Goal: Task Accomplishment & Management: Use online tool/utility

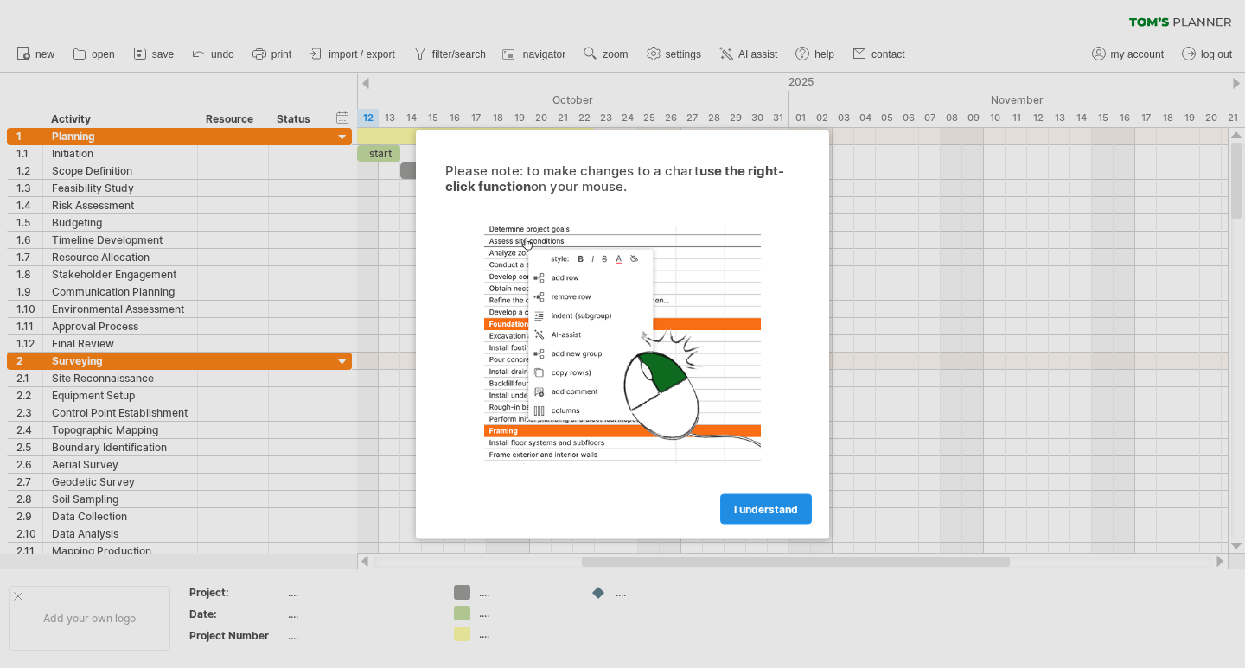
click at [793, 509] on span "I understand" at bounding box center [766, 508] width 64 height 13
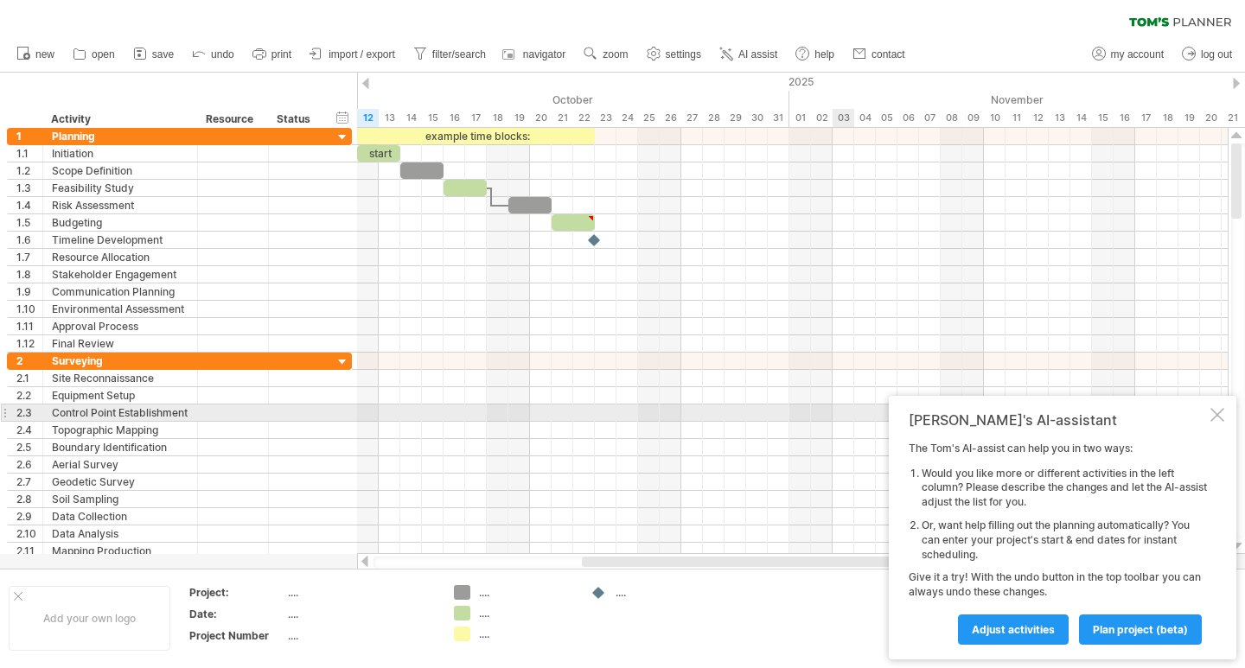
click at [1213, 420] on div at bounding box center [1217, 415] width 14 height 14
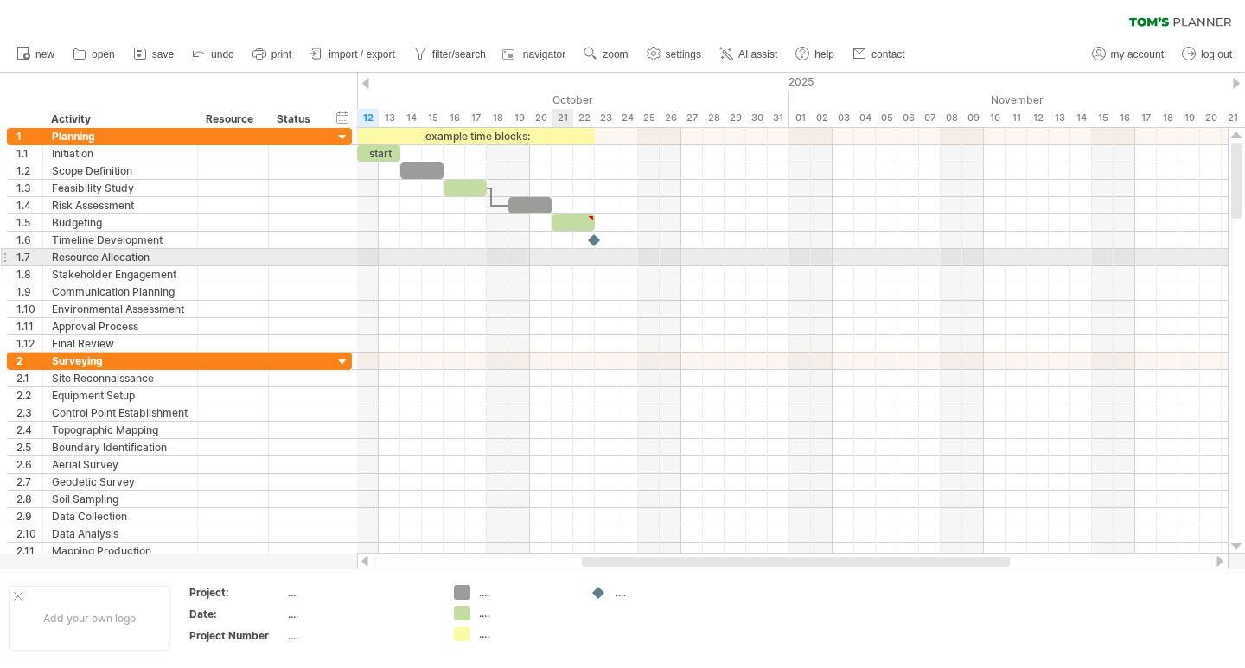
click at [556, 257] on div at bounding box center [792, 257] width 870 height 17
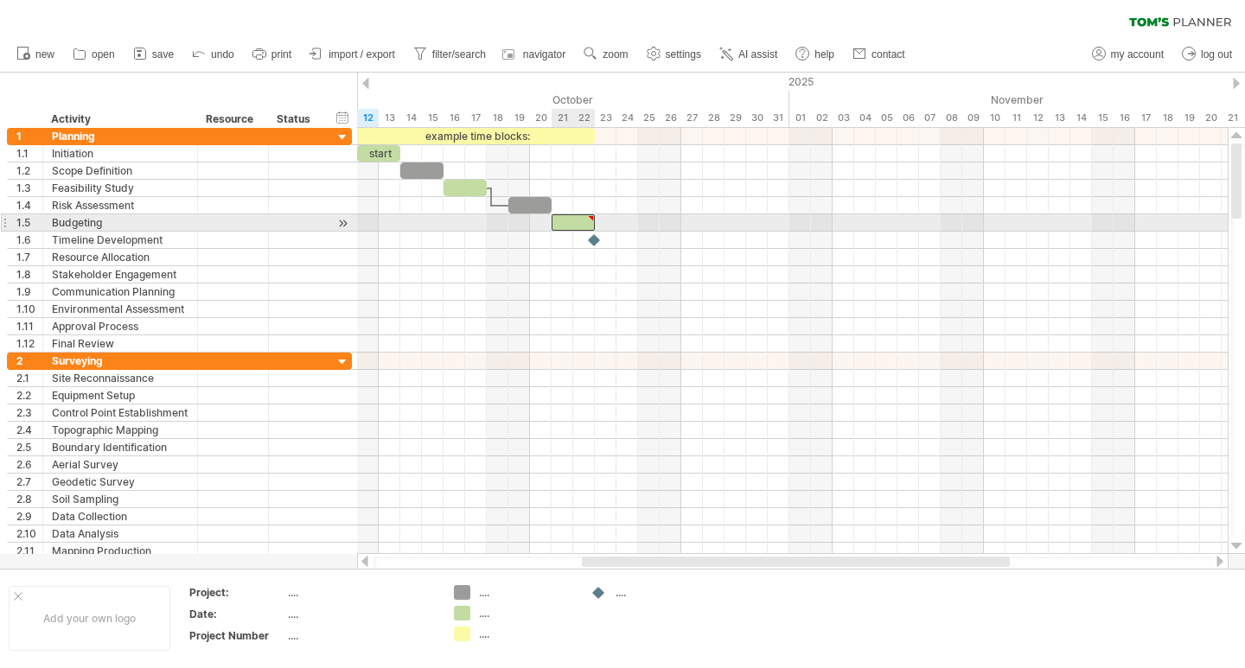
click at [590, 215] on div at bounding box center [591, 218] width 8 height 8
type textarea "**********"
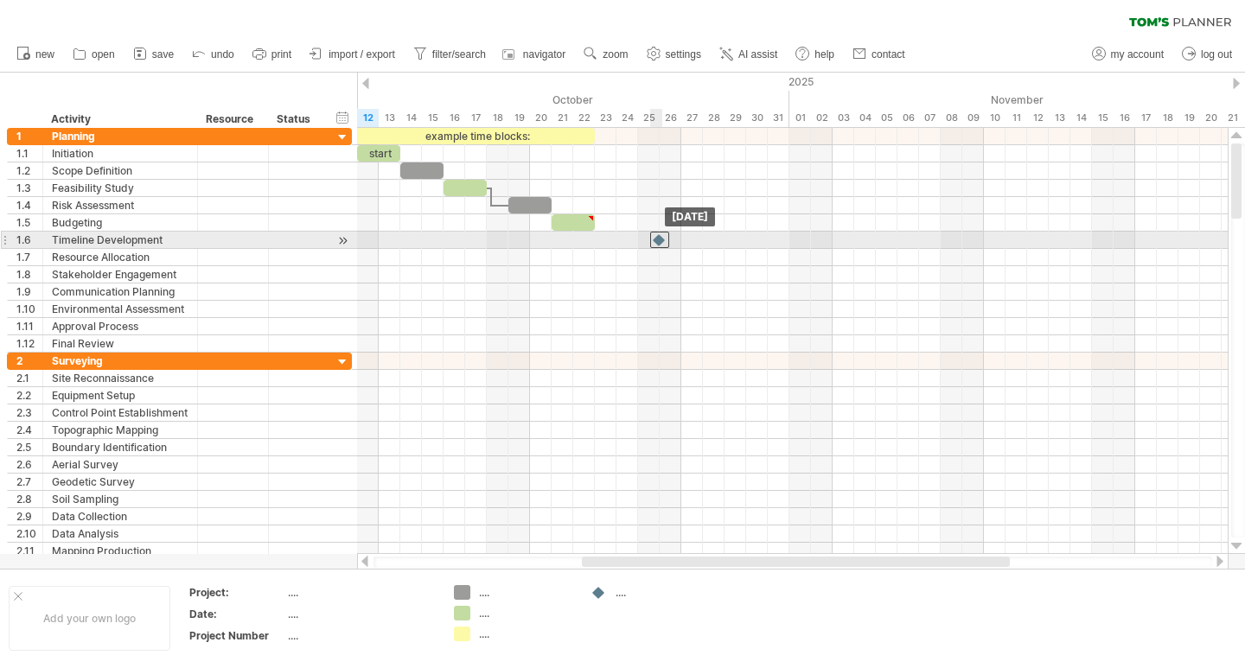
drag, startPoint x: 595, startPoint y: 240, endPoint x: 658, endPoint y: 243, distance: 63.2
click at [658, 243] on div at bounding box center [659, 240] width 19 height 16
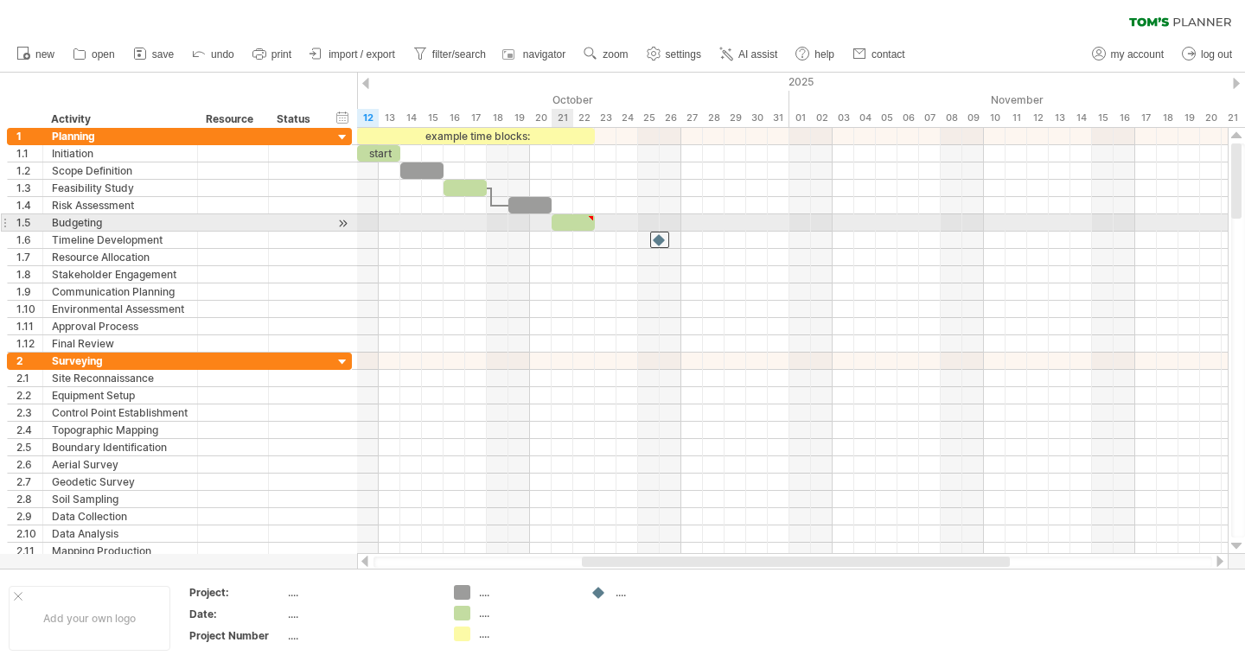
click at [565, 220] on div at bounding box center [572, 222] width 43 height 16
drag, startPoint x: 596, startPoint y: 220, endPoint x: 684, endPoint y: 226, distance: 88.4
click at [684, 226] on span at bounding box center [681, 222] width 7 height 16
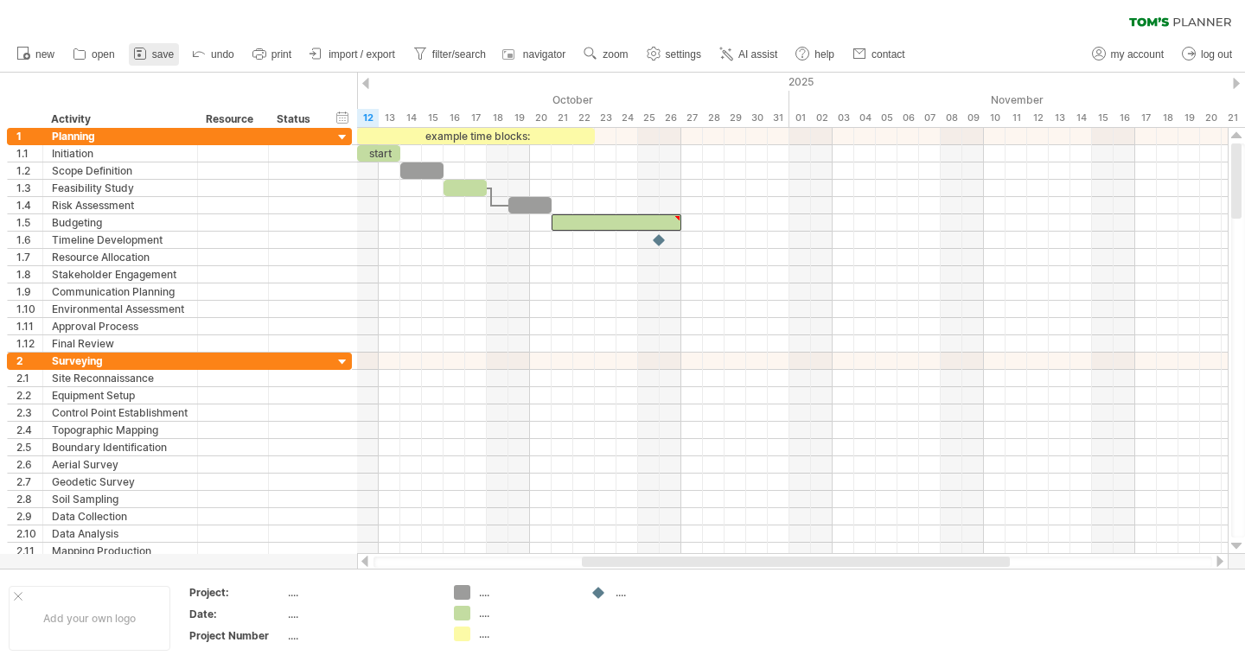
click at [154, 46] on link "save" at bounding box center [154, 54] width 50 height 22
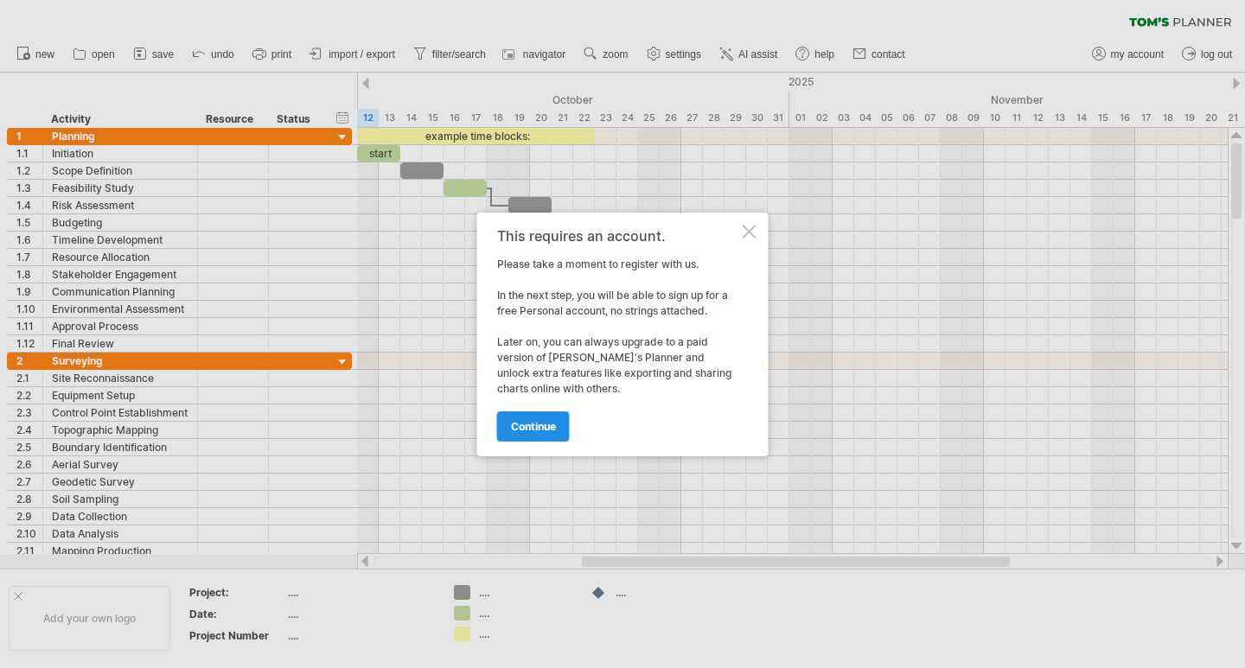
click at [536, 417] on link "continue" at bounding box center [533, 426] width 73 height 30
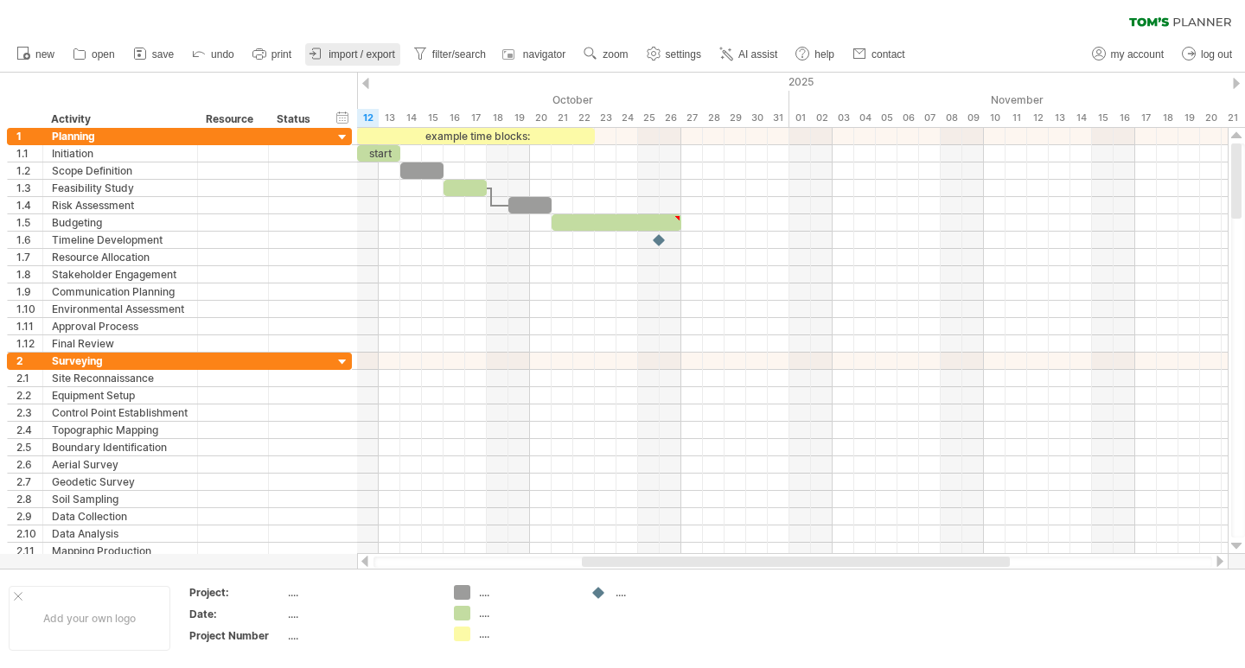
click at [325, 51] on icon at bounding box center [316, 53] width 17 height 17
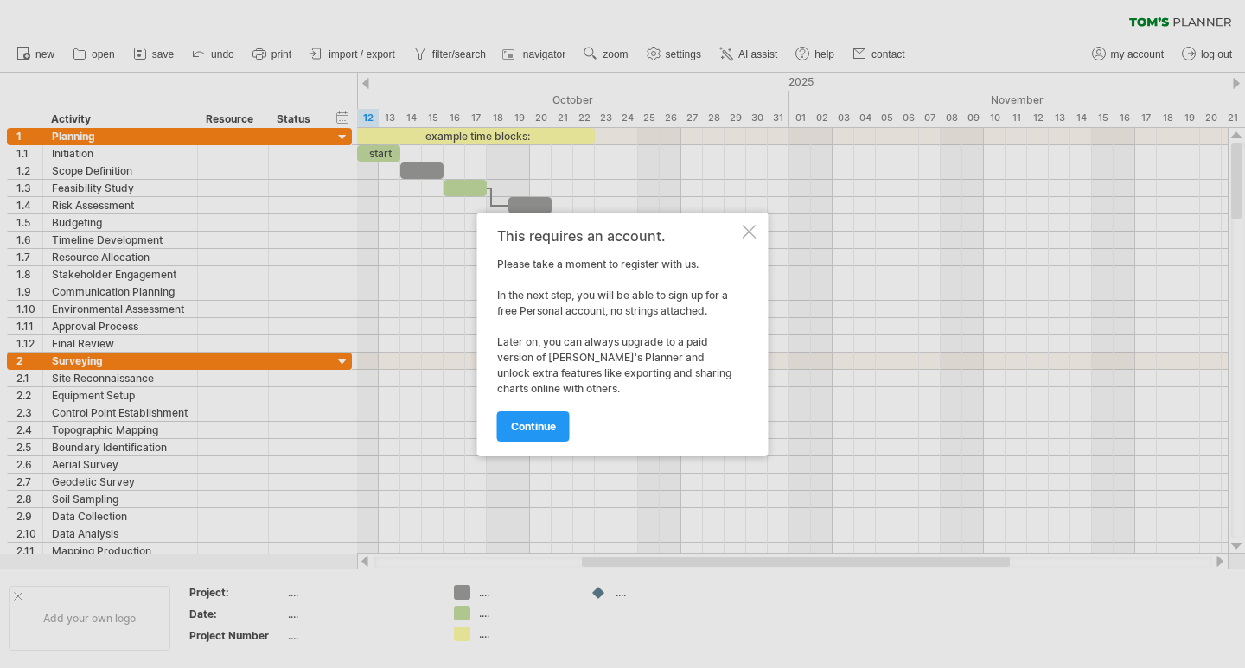
click at [751, 232] on div at bounding box center [749, 232] width 14 height 14
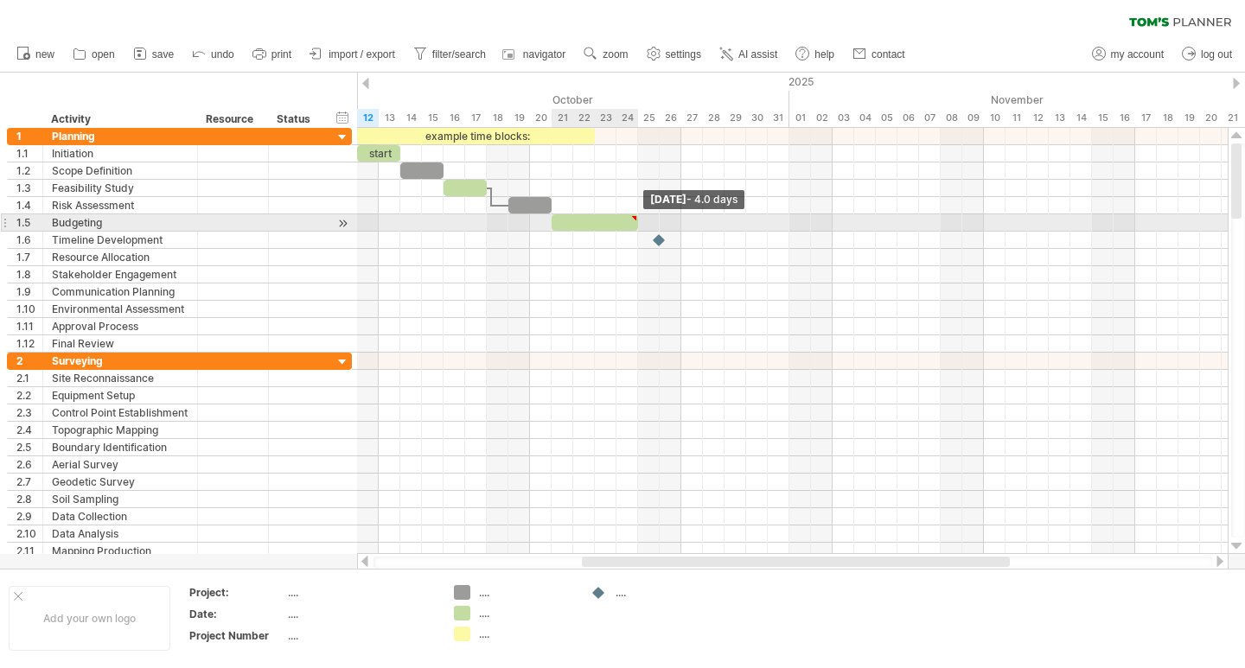
drag, startPoint x: 679, startPoint y: 222, endPoint x: 625, endPoint y: 223, distance: 53.6
click at [634, 223] on span at bounding box center [637, 222] width 7 height 16
click at [618, 223] on div at bounding box center [589, 222] width 76 height 16
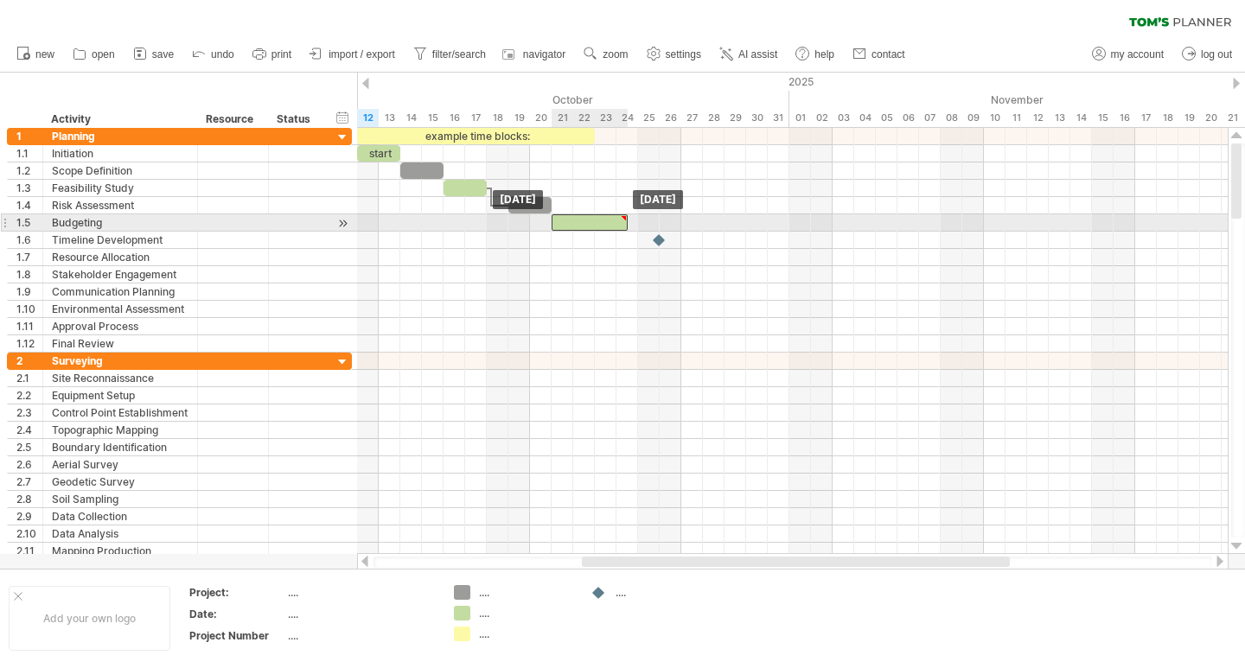
click at [618, 223] on div at bounding box center [589, 222] width 76 height 16
drag, startPoint x: 629, startPoint y: 222, endPoint x: 671, endPoint y: 230, distance: 42.2
click at [671, 230] on span at bounding box center [670, 222] width 7 height 16
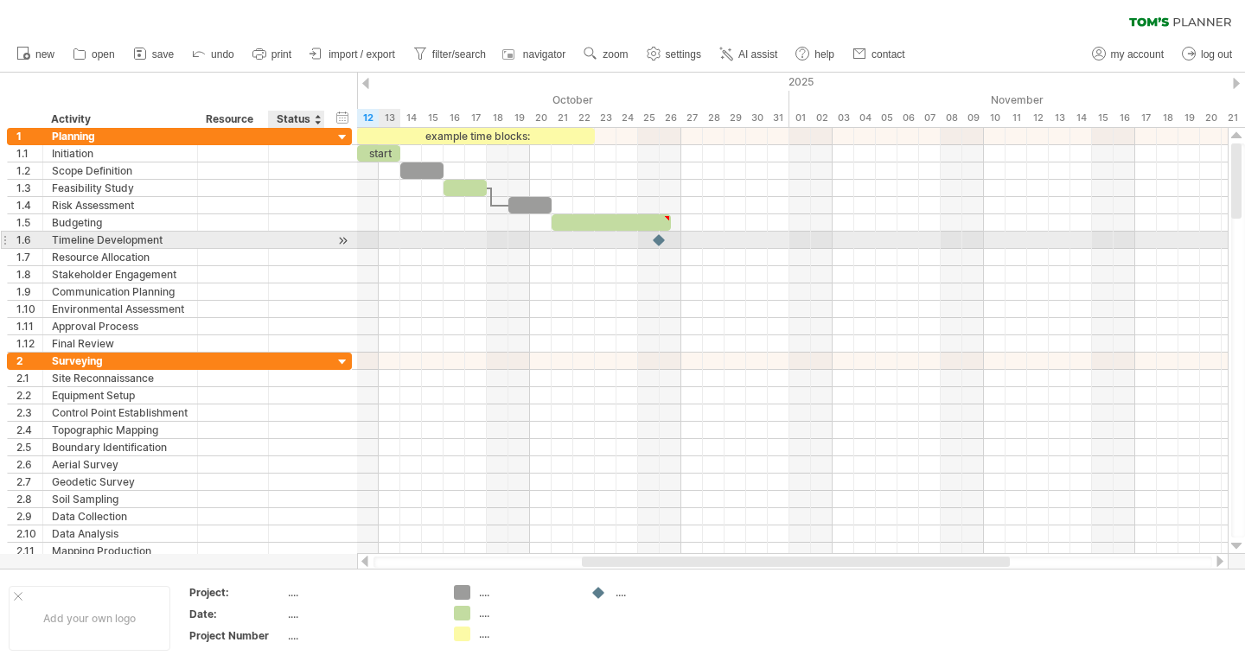
click at [333, 239] on div "**********" at bounding box center [179, 240] width 345 height 17
click at [341, 244] on div at bounding box center [343, 241] width 16 height 18
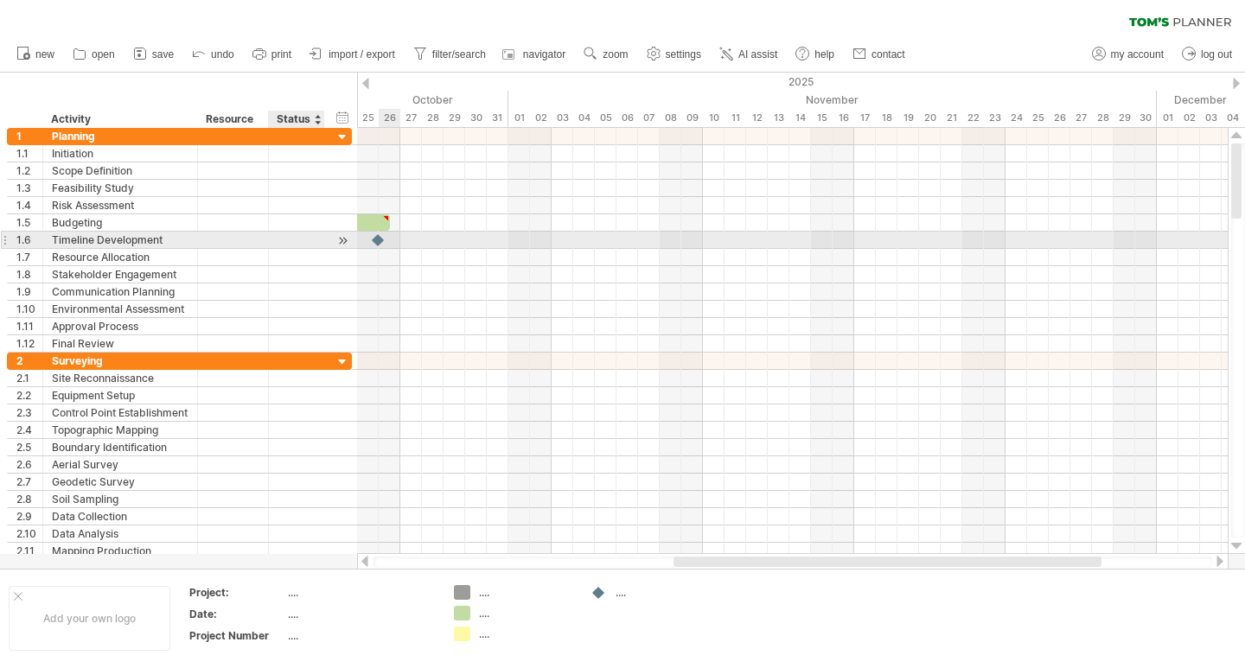
click at [341, 244] on div at bounding box center [343, 241] width 16 height 18
click at [377, 245] on div at bounding box center [378, 240] width 17 height 16
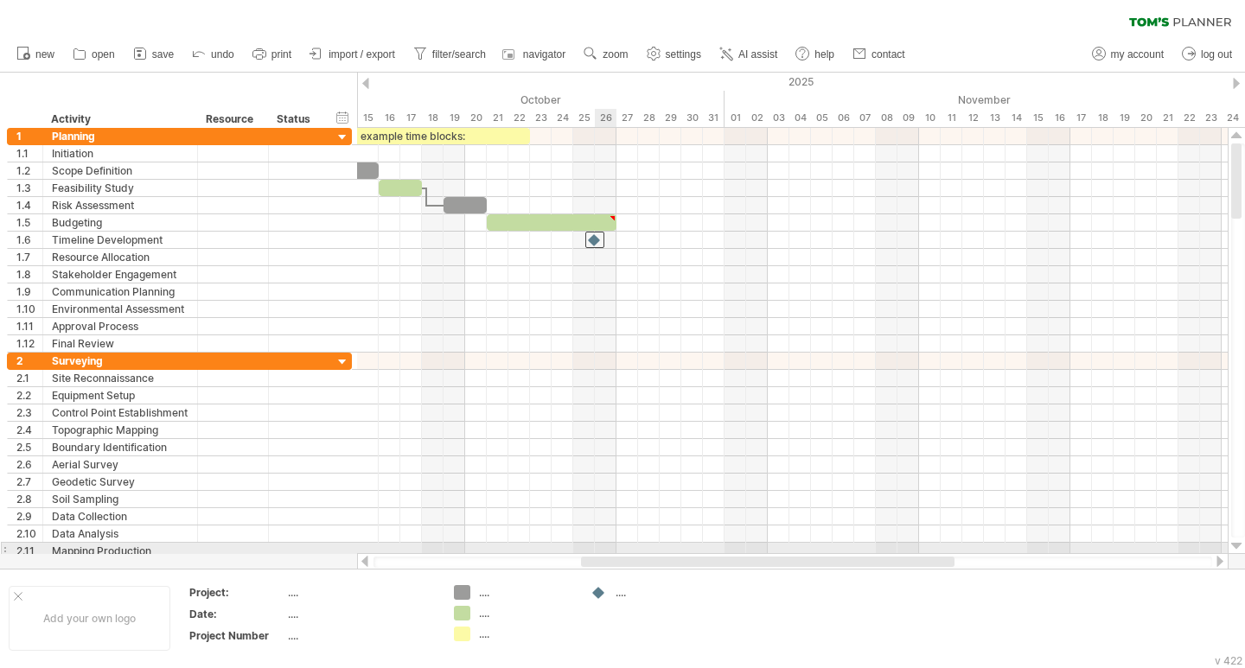
drag, startPoint x: 691, startPoint y: 562, endPoint x: 474, endPoint y: 539, distance: 218.1
click at [483, 541] on div "Trying to reach [DOMAIN_NAME] Connected again... 0% clear filter new 1" at bounding box center [622, 334] width 1245 height 668
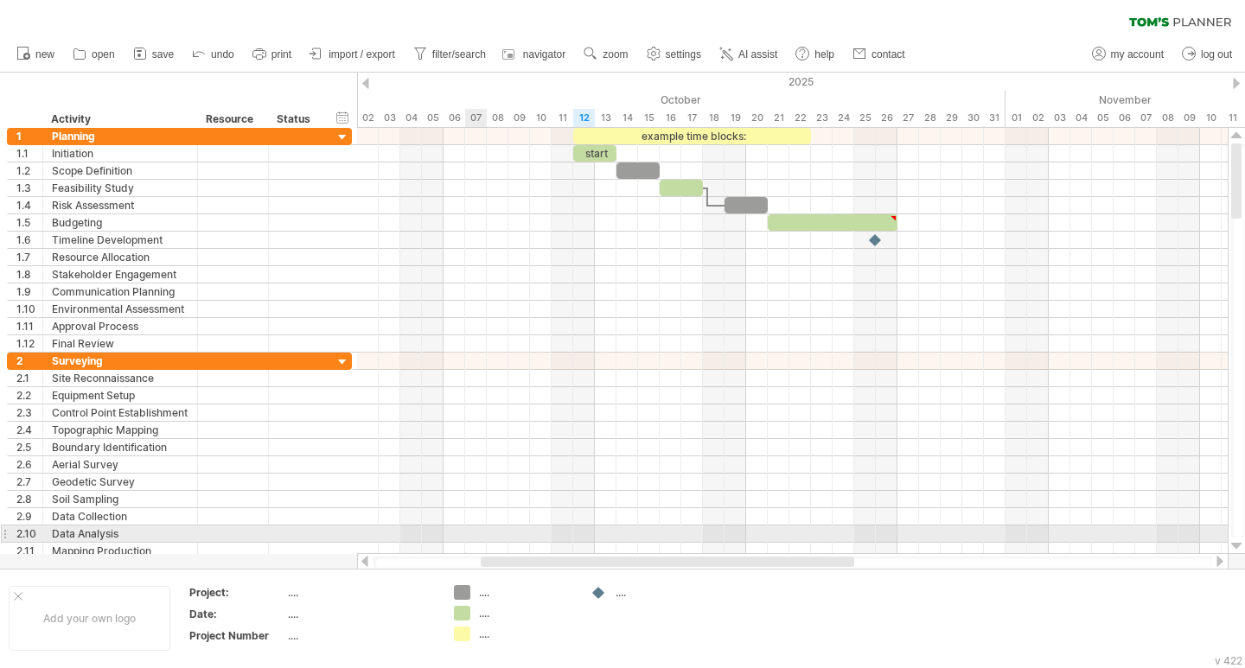
click at [467, 538] on div at bounding box center [792, 534] width 870 height 17
click at [463, 538] on div at bounding box center [792, 534] width 870 height 17
click at [445, 538] on div at bounding box center [792, 534] width 870 height 17
click at [421, 536] on div at bounding box center [792, 534] width 870 height 17
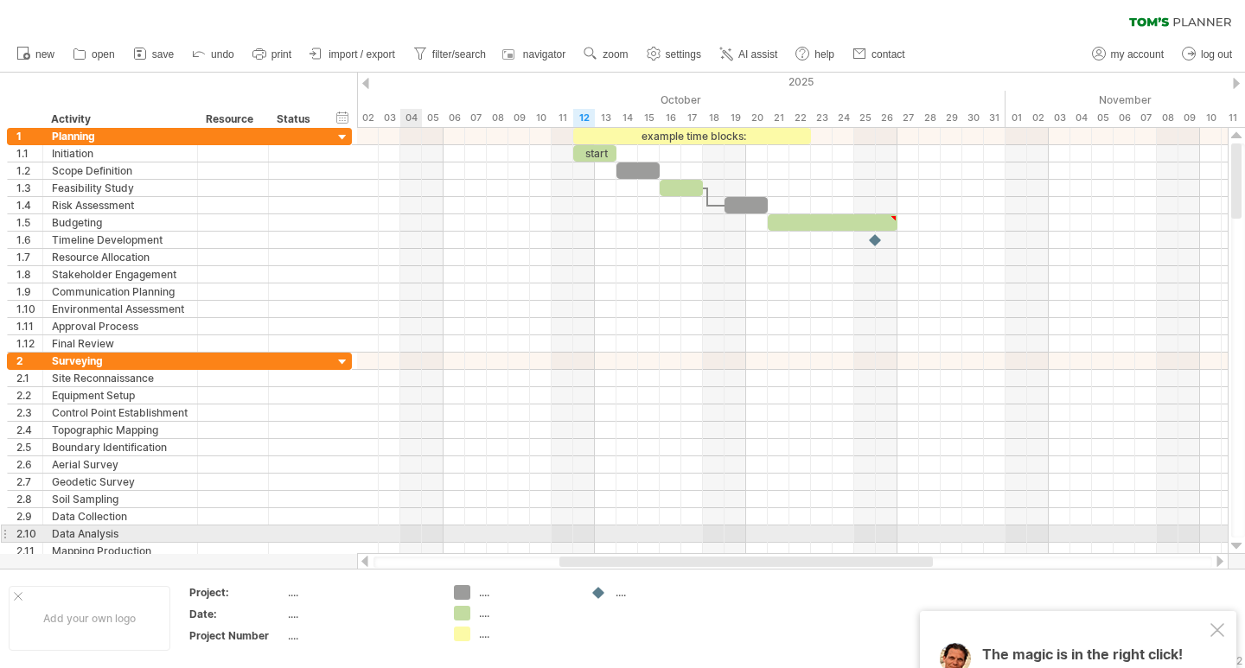
click at [421, 536] on div at bounding box center [792, 534] width 870 height 17
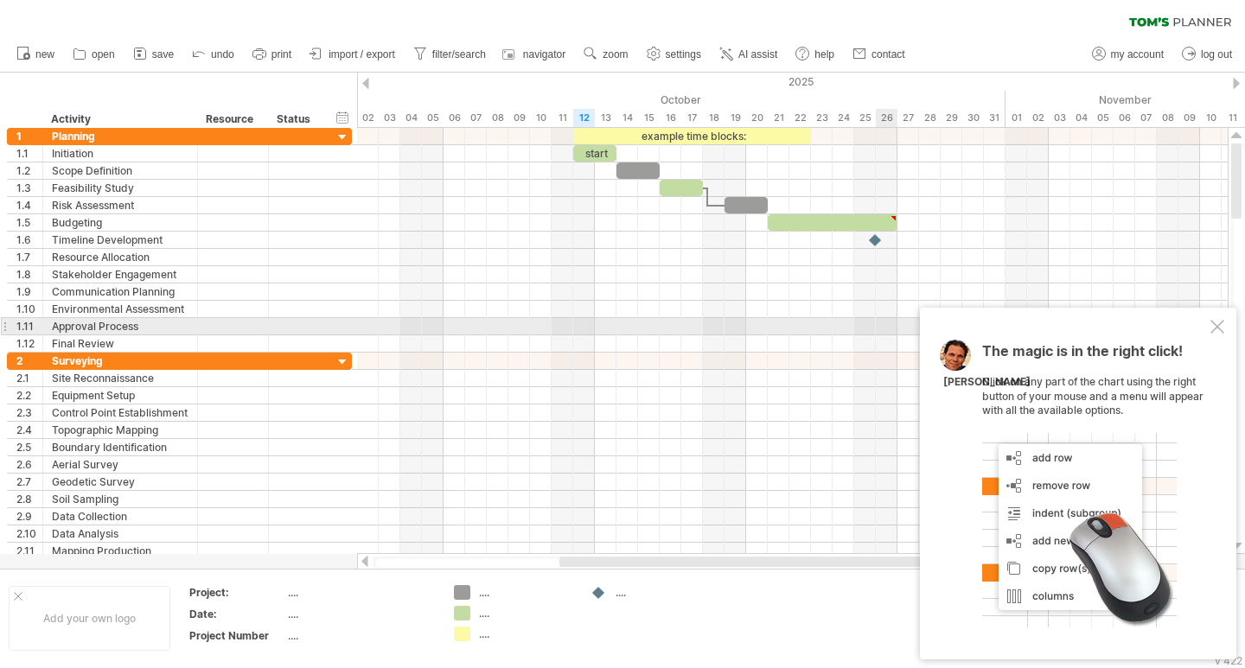
click at [1222, 328] on div at bounding box center [1217, 327] width 14 height 14
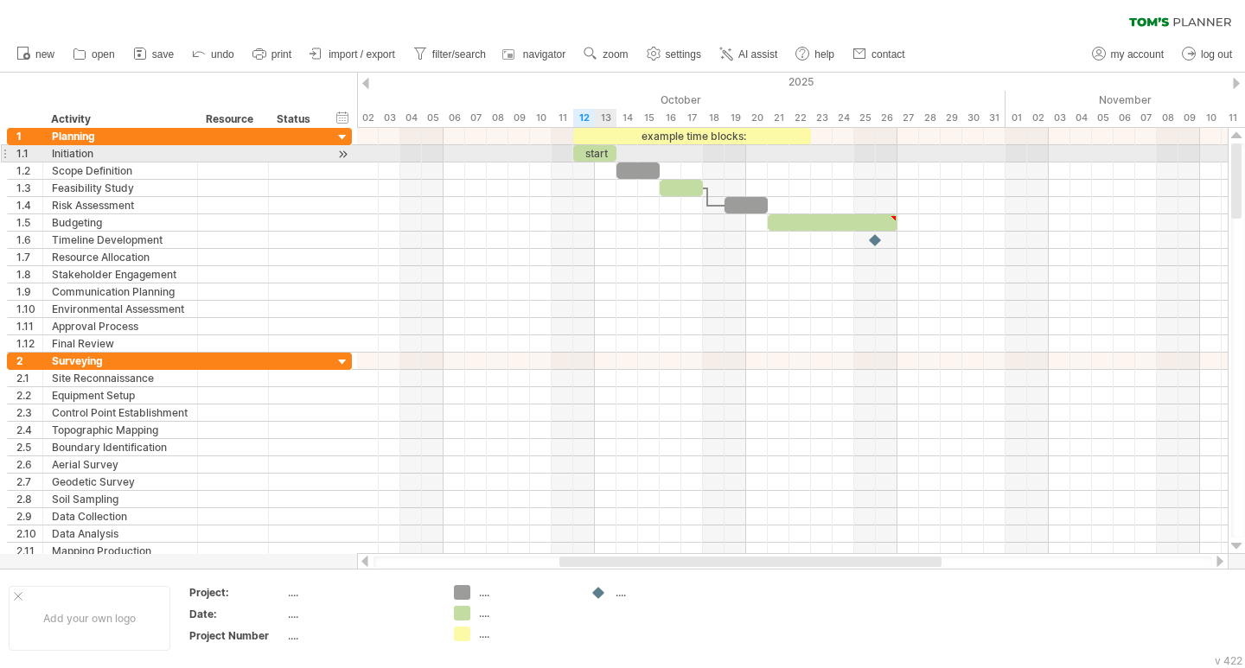
click at [598, 148] on div "start" at bounding box center [594, 153] width 43 height 16
drag, startPoint x: 618, startPoint y: 151, endPoint x: 686, endPoint y: 156, distance: 68.5
click at [653, 156] on span at bounding box center [649, 153] width 7 height 16
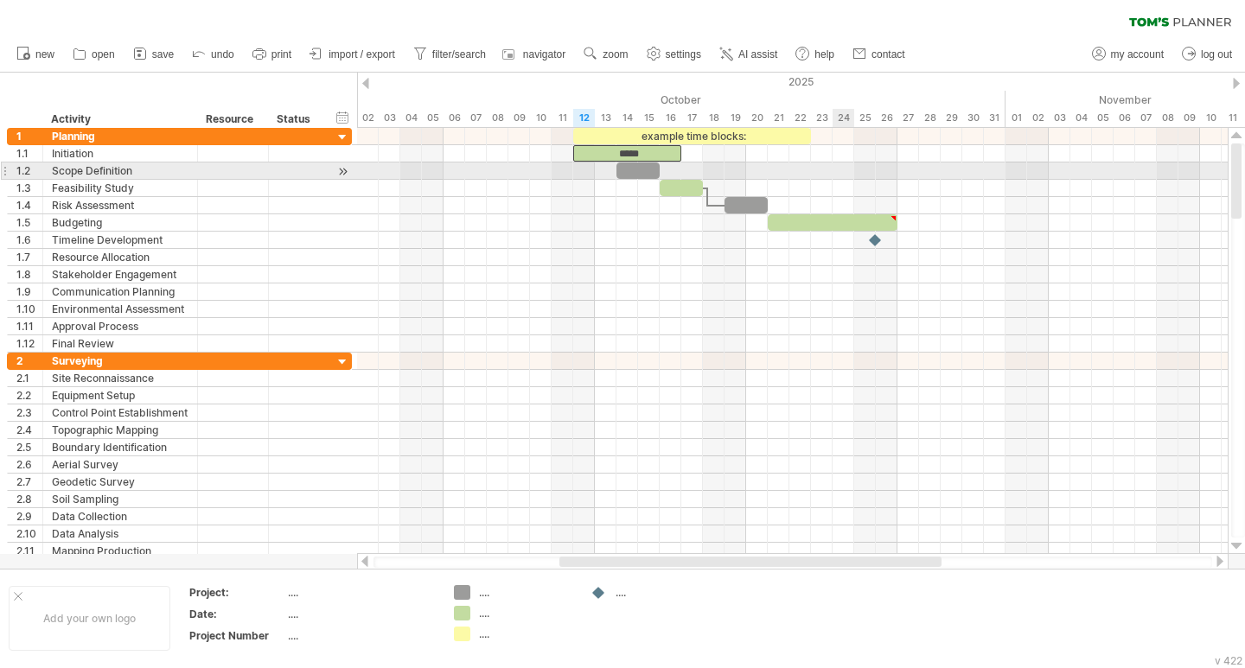
click at [842, 180] on div at bounding box center [792, 188] width 870 height 17
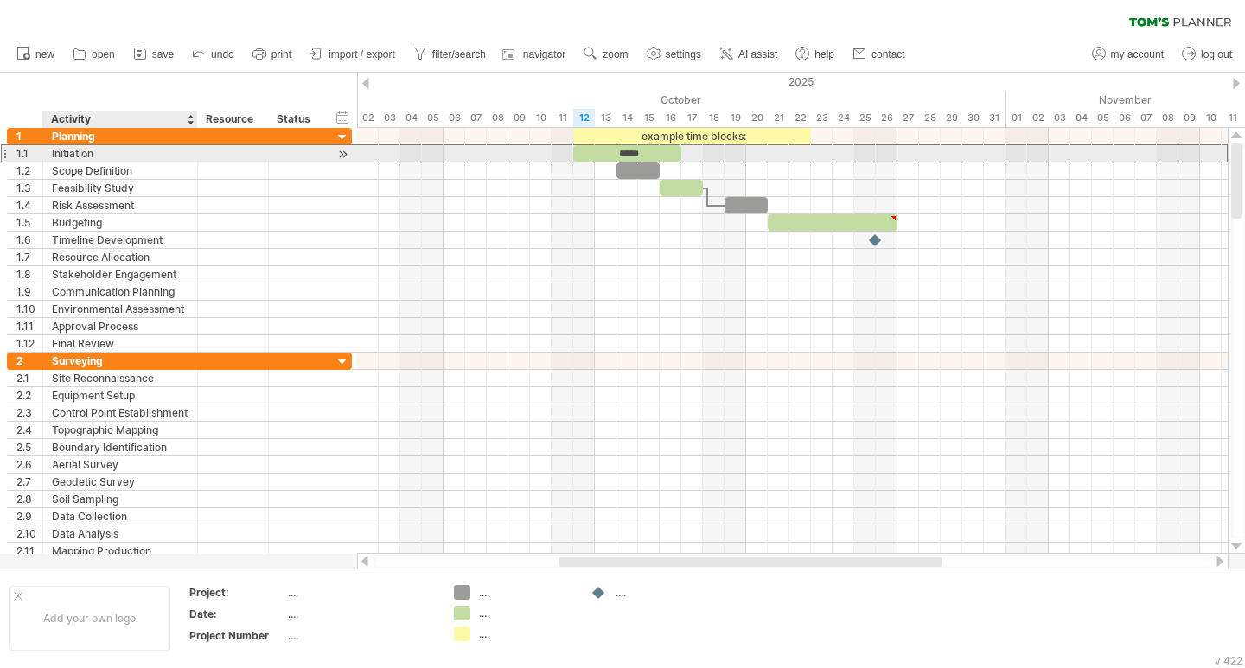
click at [131, 153] on div "Initiation" at bounding box center [120, 153] width 137 height 16
click at [131, 153] on input "**********" at bounding box center [120, 153] width 137 height 16
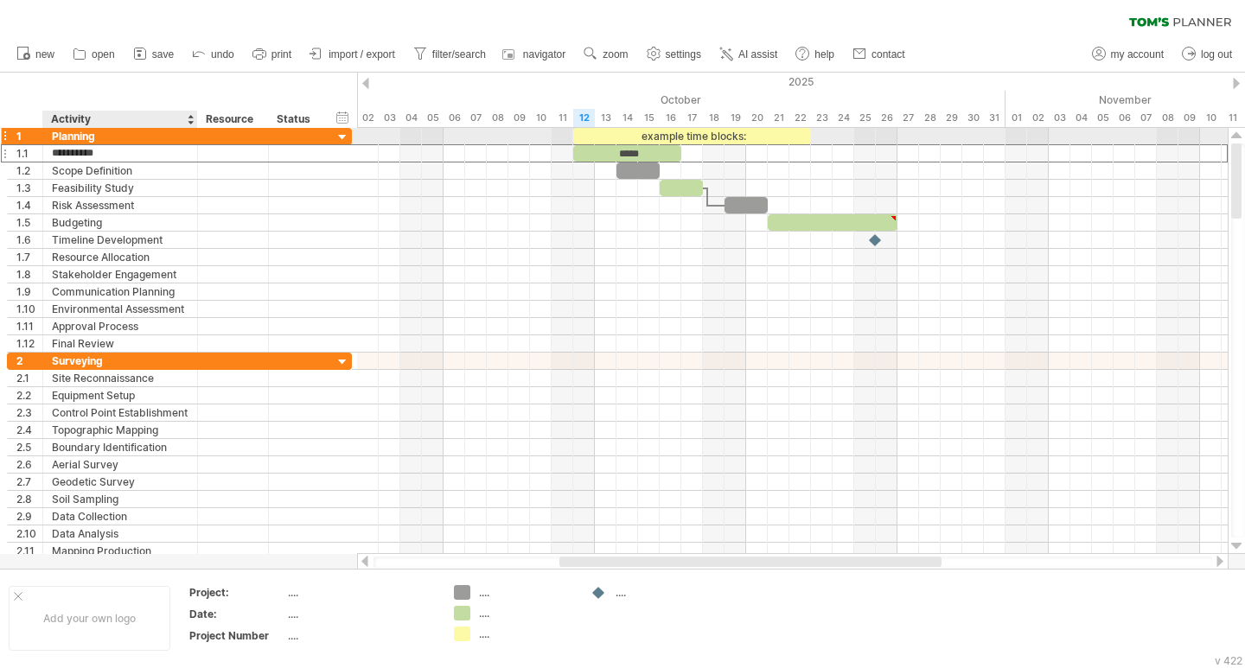
click at [99, 131] on div "Planning" at bounding box center [120, 136] width 137 height 16
click at [99, 135] on input "********" at bounding box center [120, 136] width 137 height 16
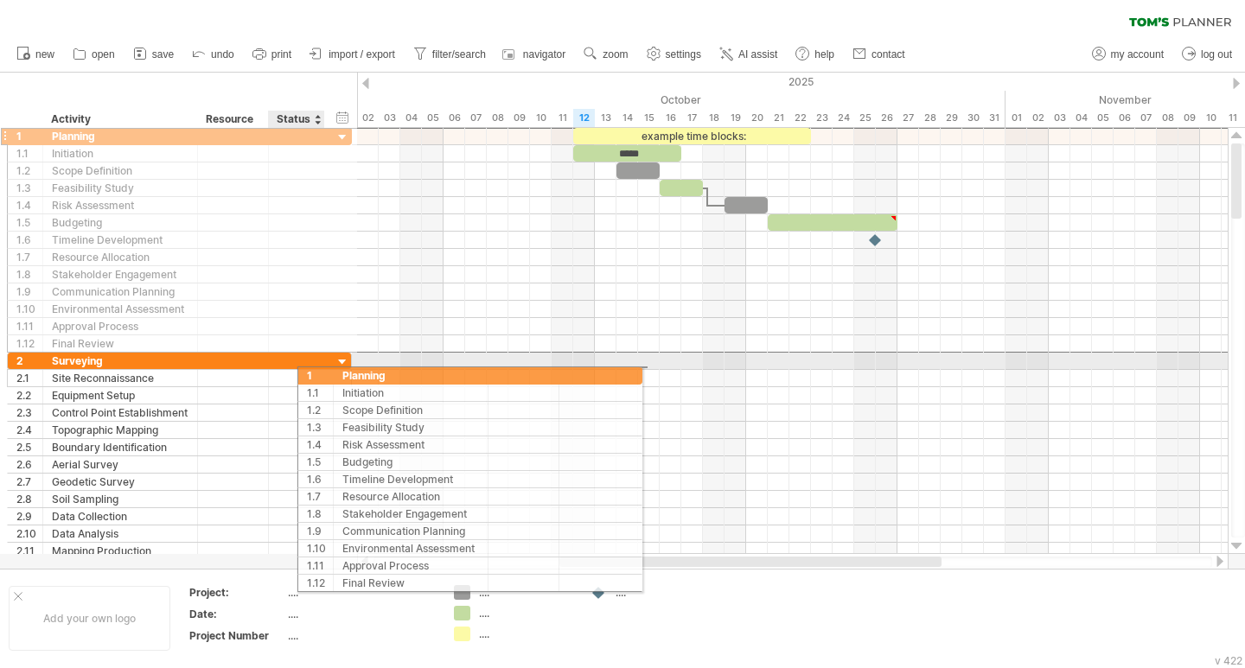
drag, startPoint x: 33, startPoint y: 140, endPoint x: 426, endPoint y: 347, distance: 444.6
click at [371, 360] on div "Trying to reach [DOMAIN_NAME] Connected again... 0% clear filter new 1" at bounding box center [622, 334] width 1245 height 668
click at [406, 354] on div at bounding box center [792, 361] width 870 height 17
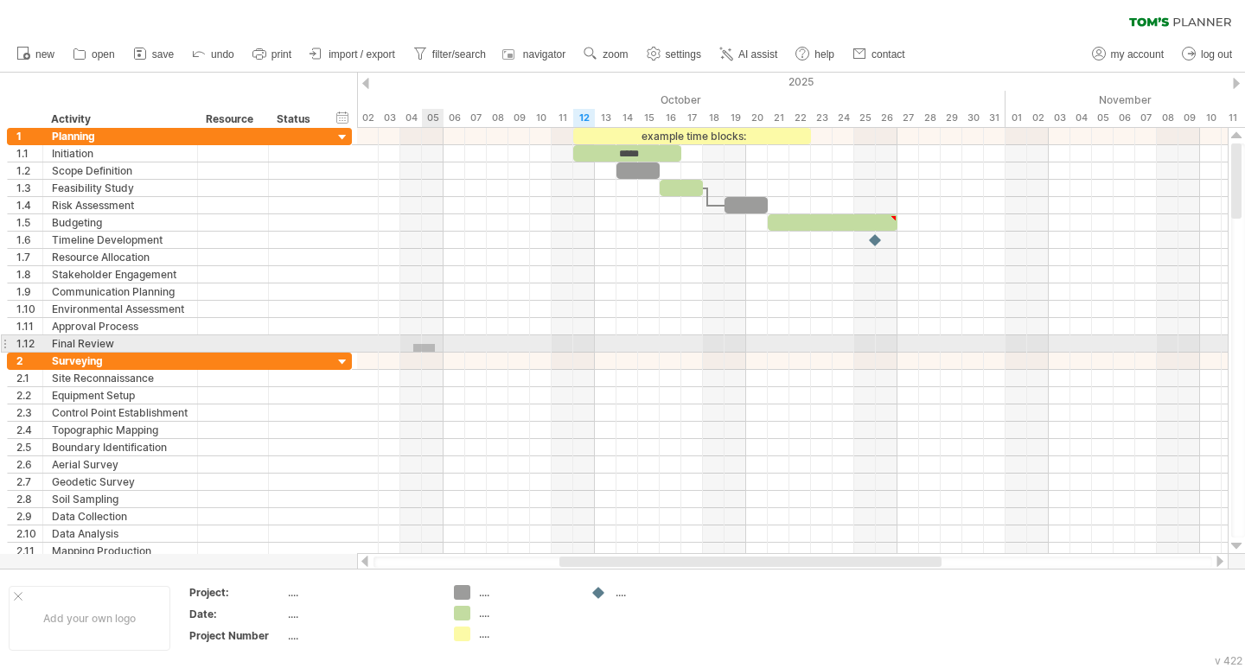
drag, startPoint x: 426, startPoint y: 347, endPoint x: 435, endPoint y: 344, distance: 9.3
click at [435, 344] on div at bounding box center [792, 343] width 870 height 17
